Goal: Communication & Community: Answer question/provide support

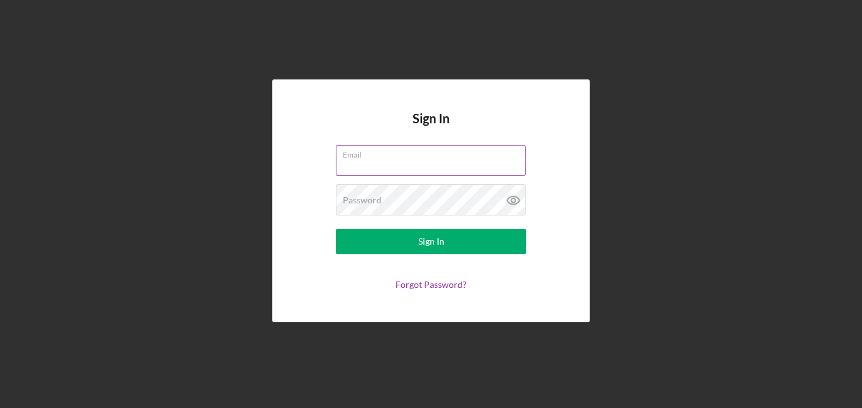
paste input "[EMAIL_ADDRESS][DOMAIN_NAME]"
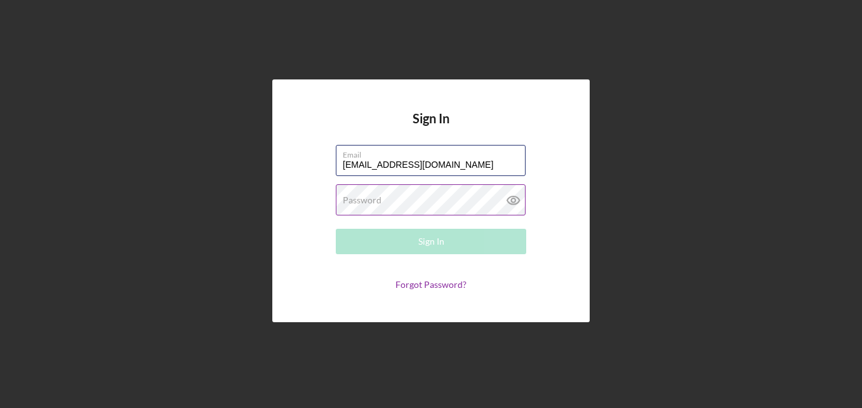
type input "[EMAIL_ADDRESS][DOMAIN_NAME]"
click at [372, 199] on label "Password" at bounding box center [362, 200] width 39 height 10
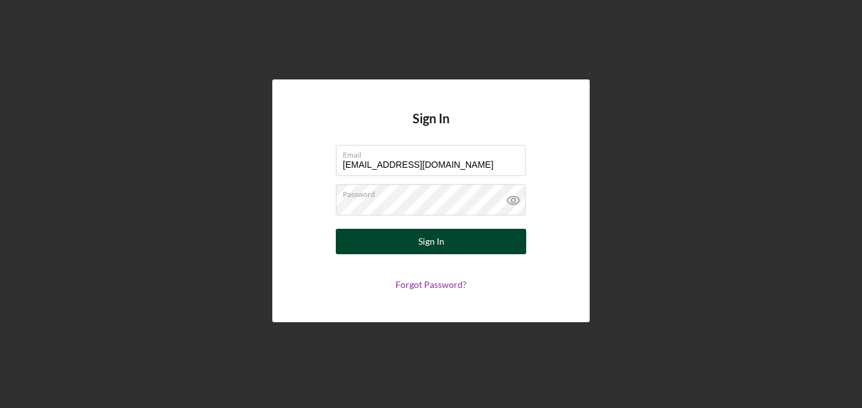
click at [439, 241] on div "Sign In" at bounding box center [431, 241] width 26 height 25
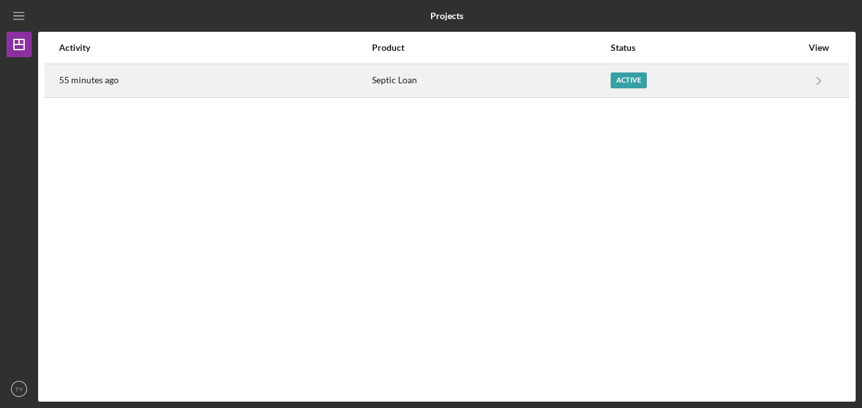
click at [618, 77] on div "Active" at bounding box center [629, 80] width 36 height 16
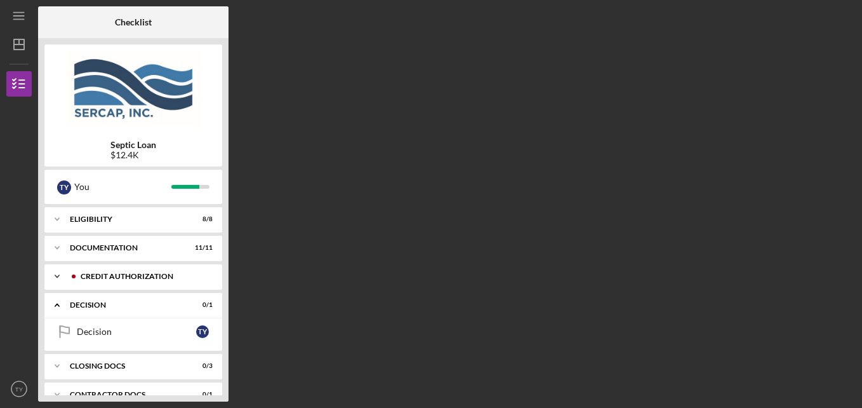
click at [76, 270] on div "Icon/Expander CREDIT AUTHORIZATION 3 / 3" at bounding box center [133, 275] width 178 height 25
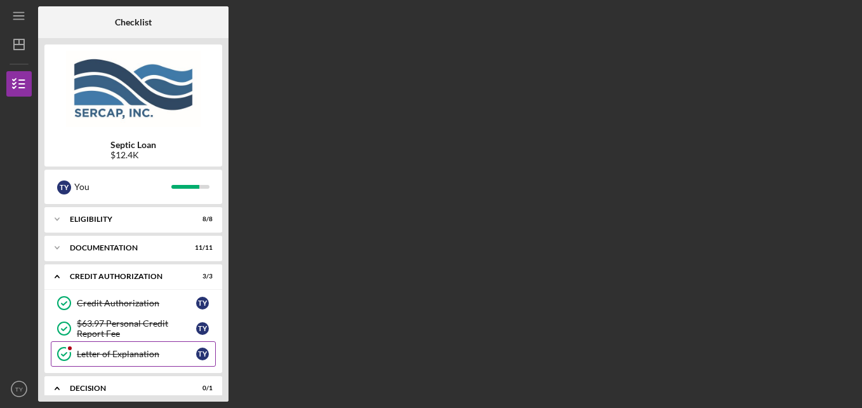
drag, startPoint x: 109, startPoint y: 352, endPoint x: 117, endPoint y: 349, distance: 8.6
click at [109, 352] on div "Letter of Explanation" at bounding box center [136, 354] width 119 height 10
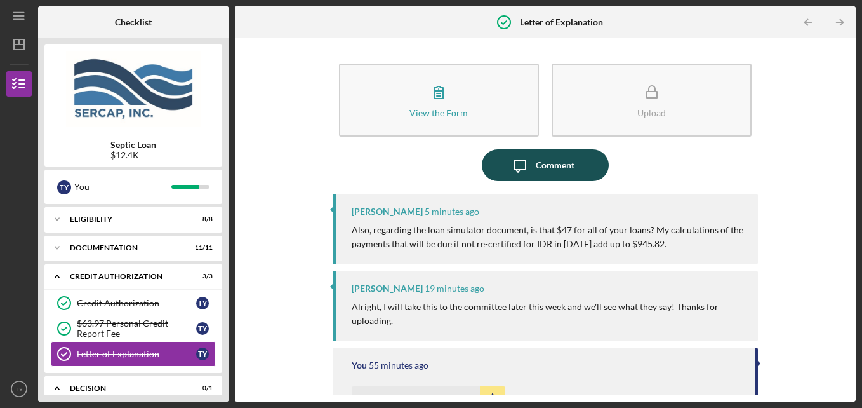
click at [545, 164] on div "Comment" at bounding box center [555, 165] width 39 height 32
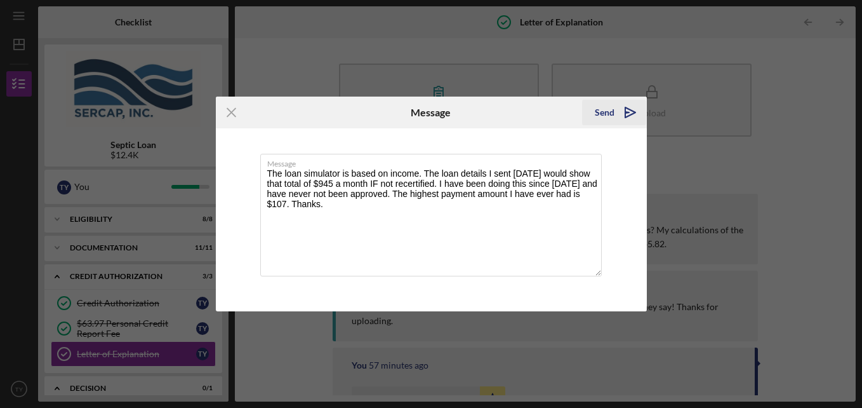
type textarea "The loan simulator is based on income. The loan details I sent [DATE] would sho…"
click at [610, 107] on div "Send" at bounding box center [605, 112] width 20 height 25
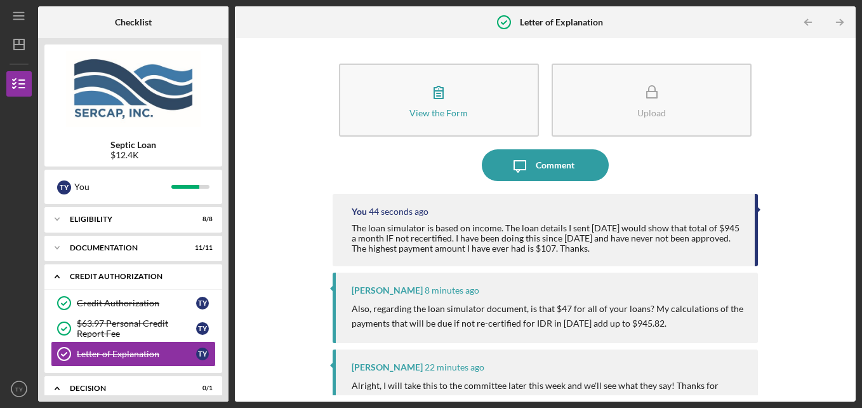
click at [58, 274] on icon "Icon/Expander" at bounding box center [56, 275] width 25 height 25
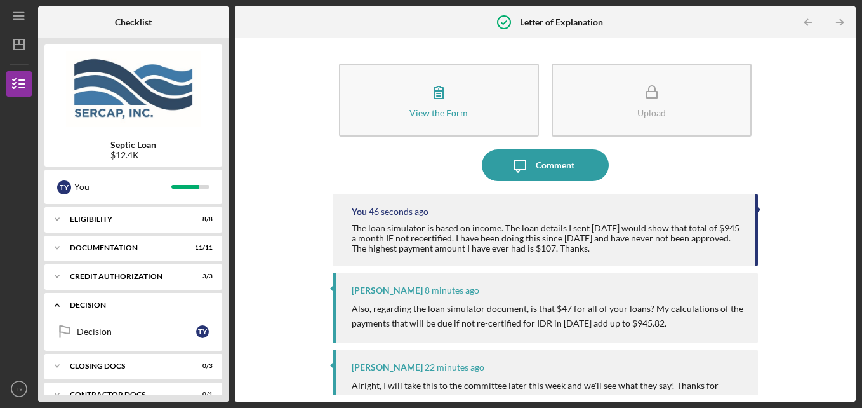
click at [54, 305] on icon "Icon/Expander" at bounding box center [56, 304] width 25 height 25
click at [22, 390] on text "TY" at bounding box center [19, 388] width 8 height 7
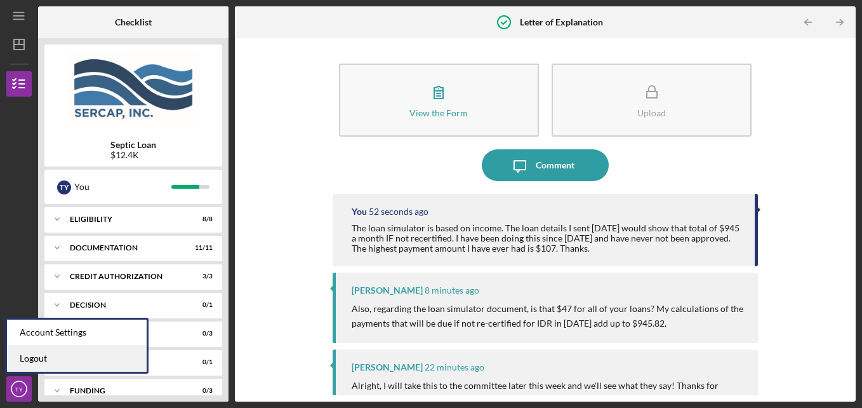
click at [32, 357] on link "Logout" at bounding box center [77, 358] width 140 height 26
